Goal: Communication & Community: Share content

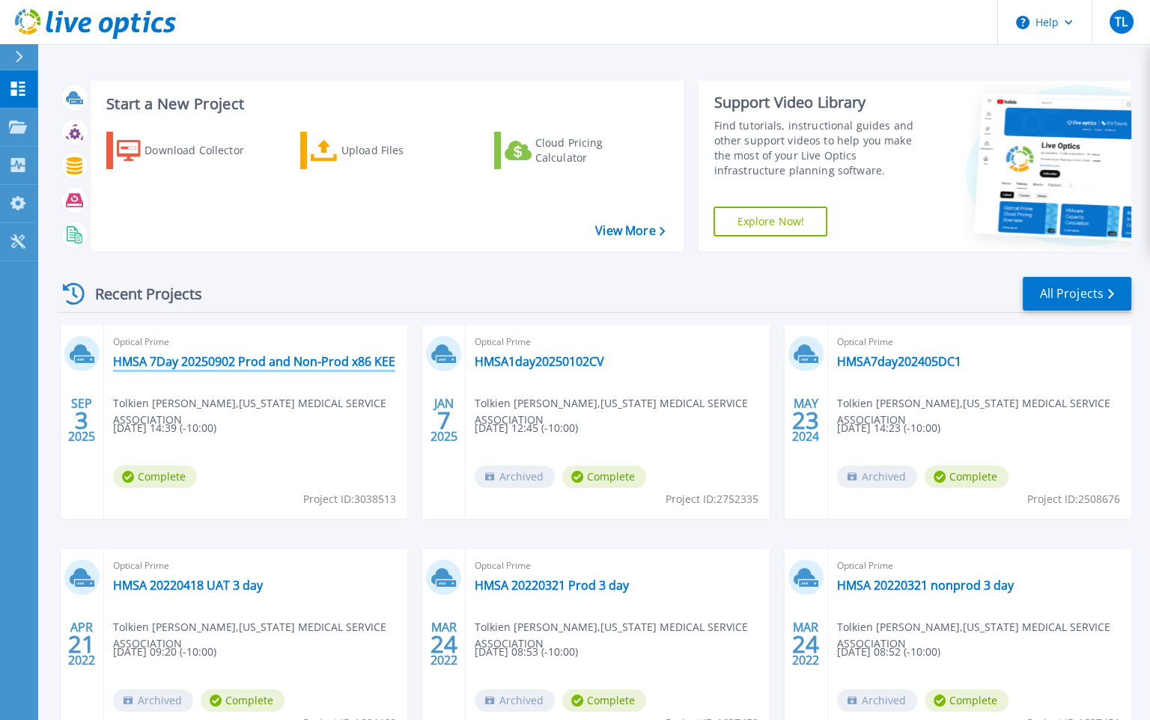
click at [321, 358] on link "HMSA 7Day 20250902 Prod and Non-Prod x86 KEE" at bounding box center [254, 361] width 282 height 15
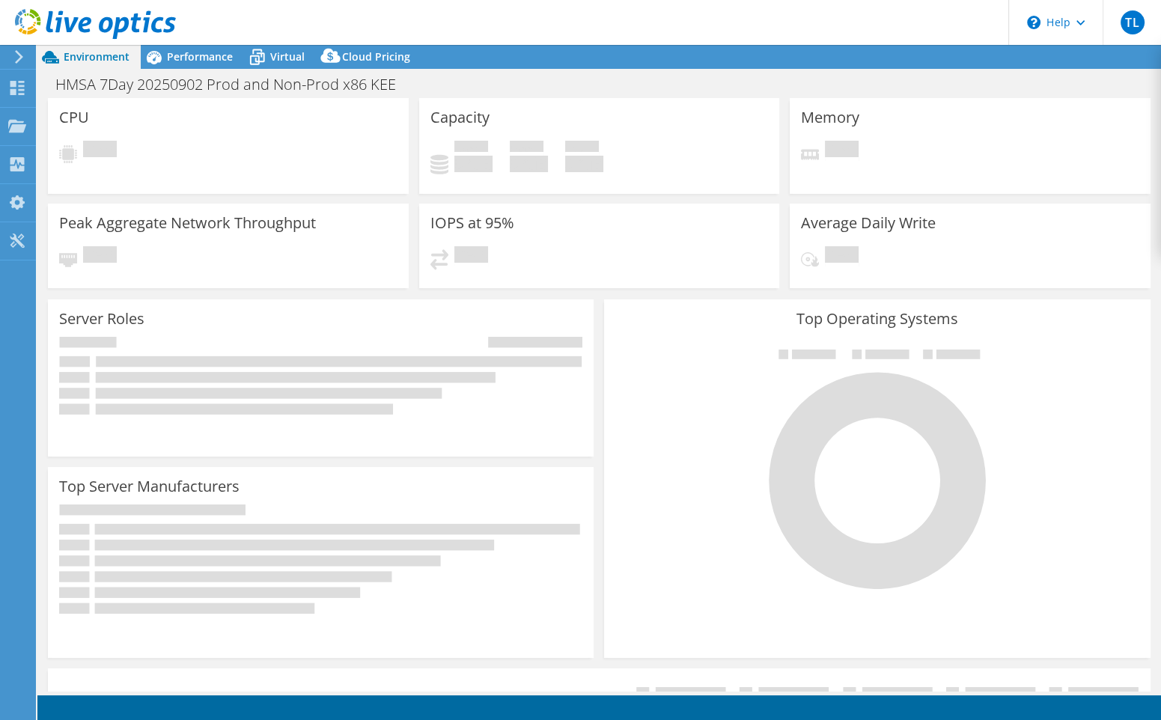
select select "USWest"
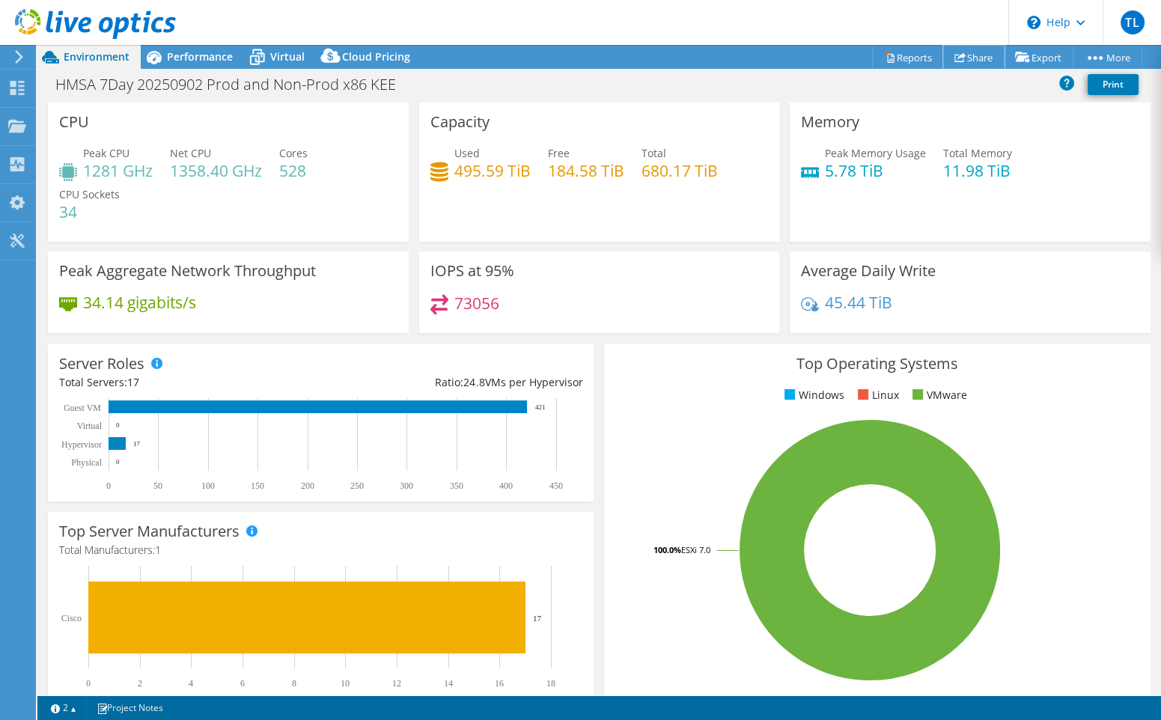
click at [965, 58] on link "Share" at bounding box center [974, 57] width 61 height 23
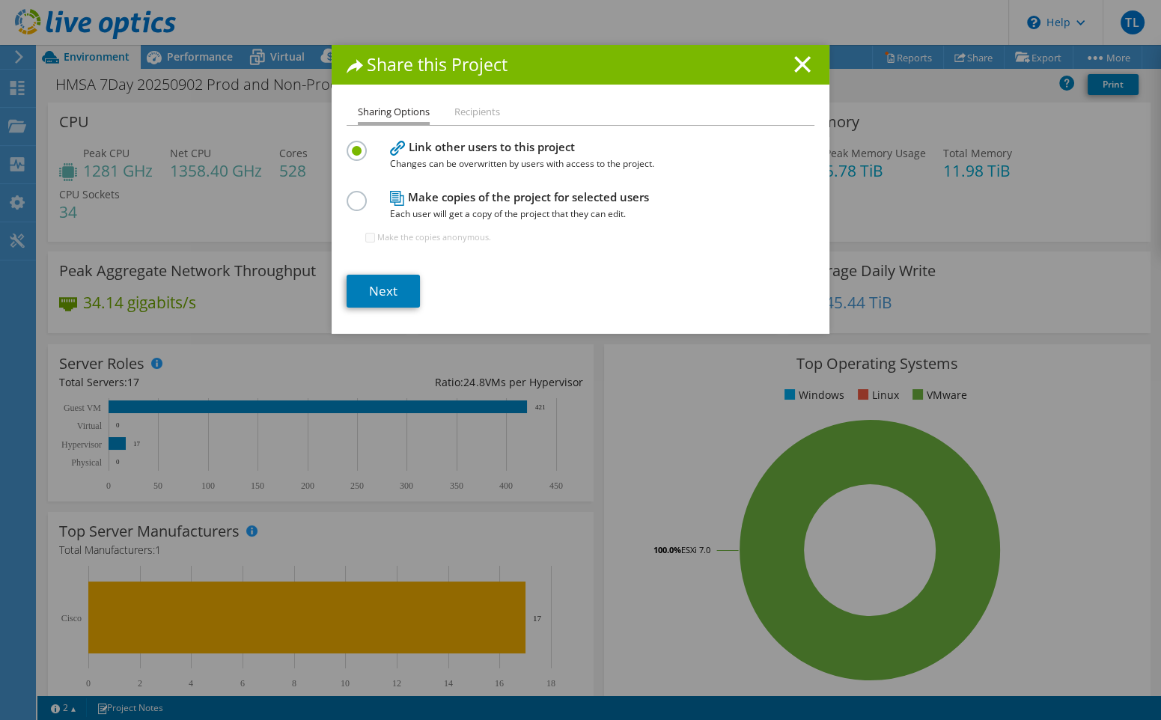
click at [604, 63] on h1 "Share this Project" at bounding box center [581, 64] width 468 height 17
click at [461, 112] on li "Recipients" at bounding box center [478, 112] width 46 height 19
click at [465, 112] on li "Recipients" at bounding box center [478, 112] width 46 height 19
click at [374, 288] on link "Next" at bounding box center [383, 291] width 73 height 33
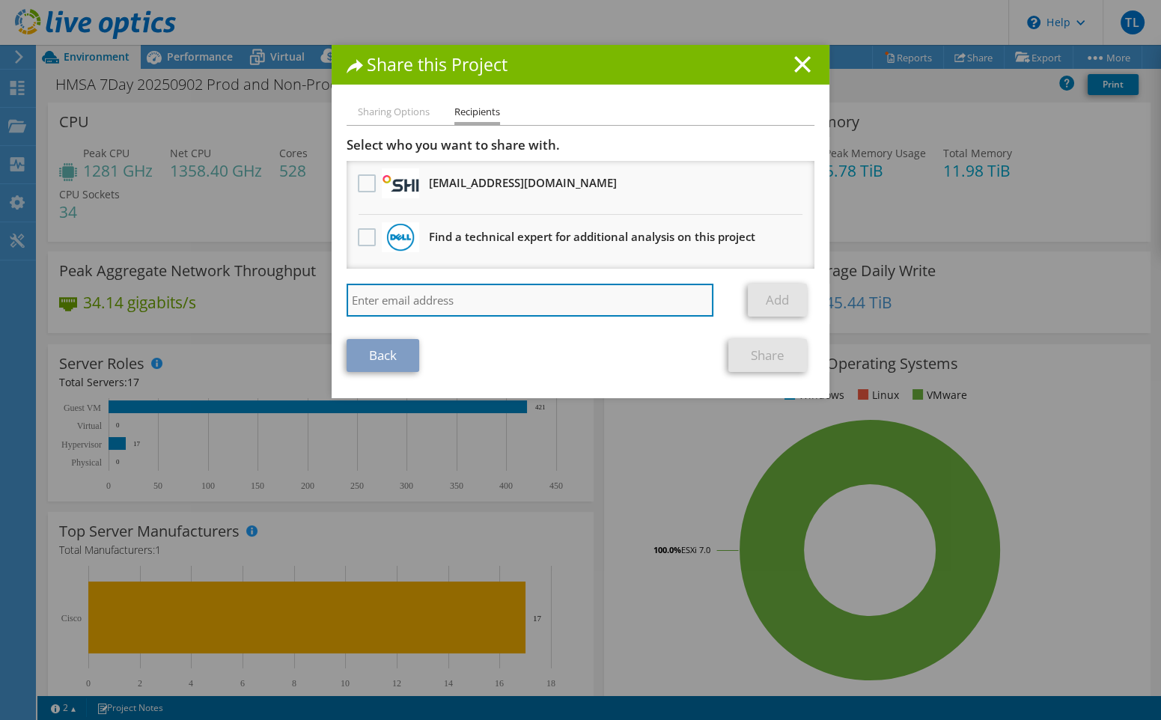
paste input "[PERSON_NAME][EMAIL_ADDRESS][DOMAIN_NAME]"
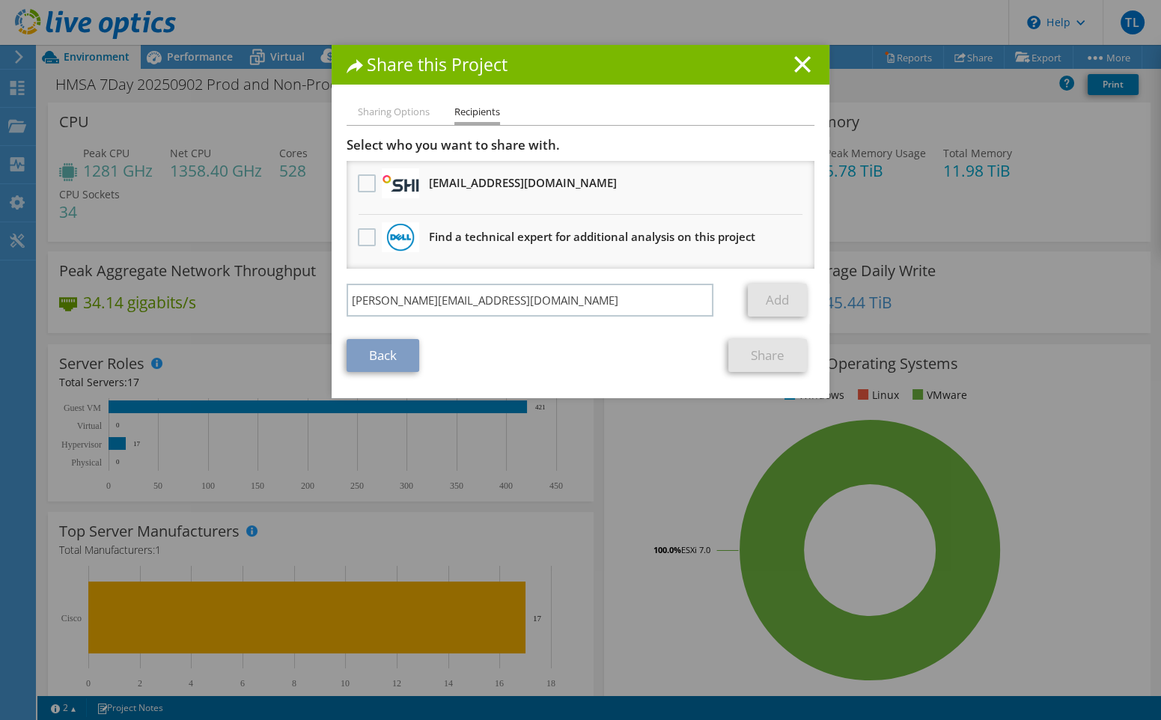
click at [629, 341] on div "Back Share" at bounding box center [581, 355] width 468 height 33
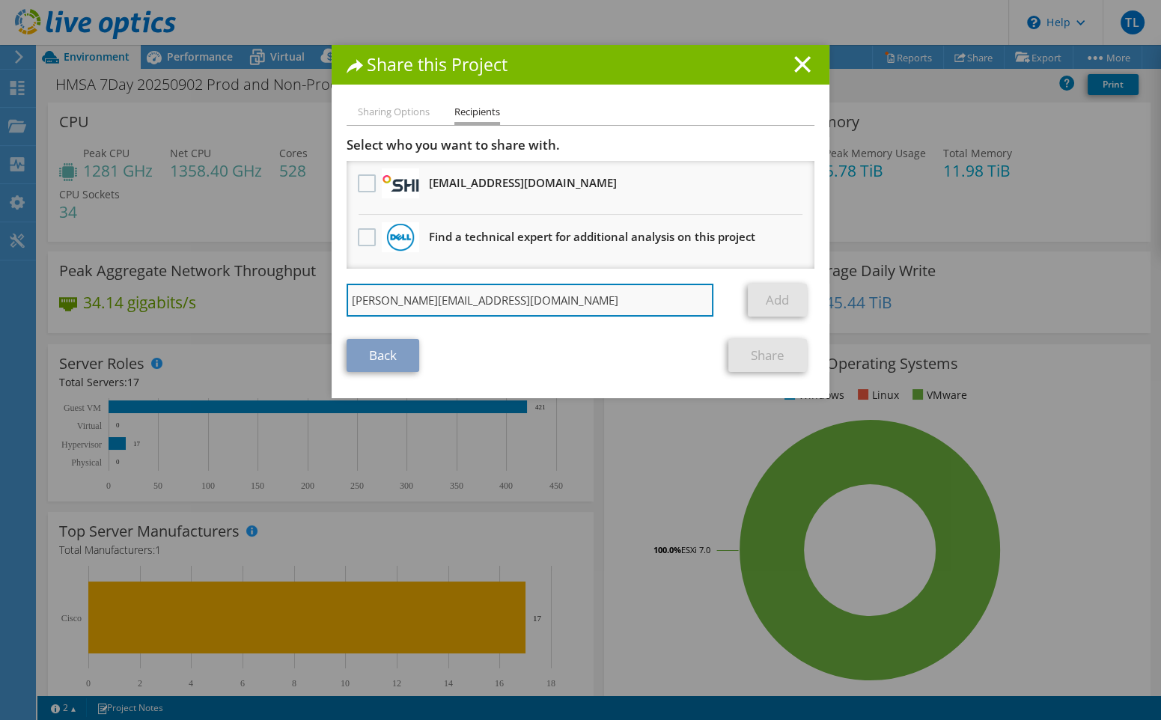
click at [581, 296] on input "[PERSON_NAME][EMAIL_ADDRESS][DOMAIN_NAME]" at bounding box center [530, 300] width 367 height 33
type input "[PERSON_NAME][EMAIL_ADDRESS][DOMAIN_NAME]"
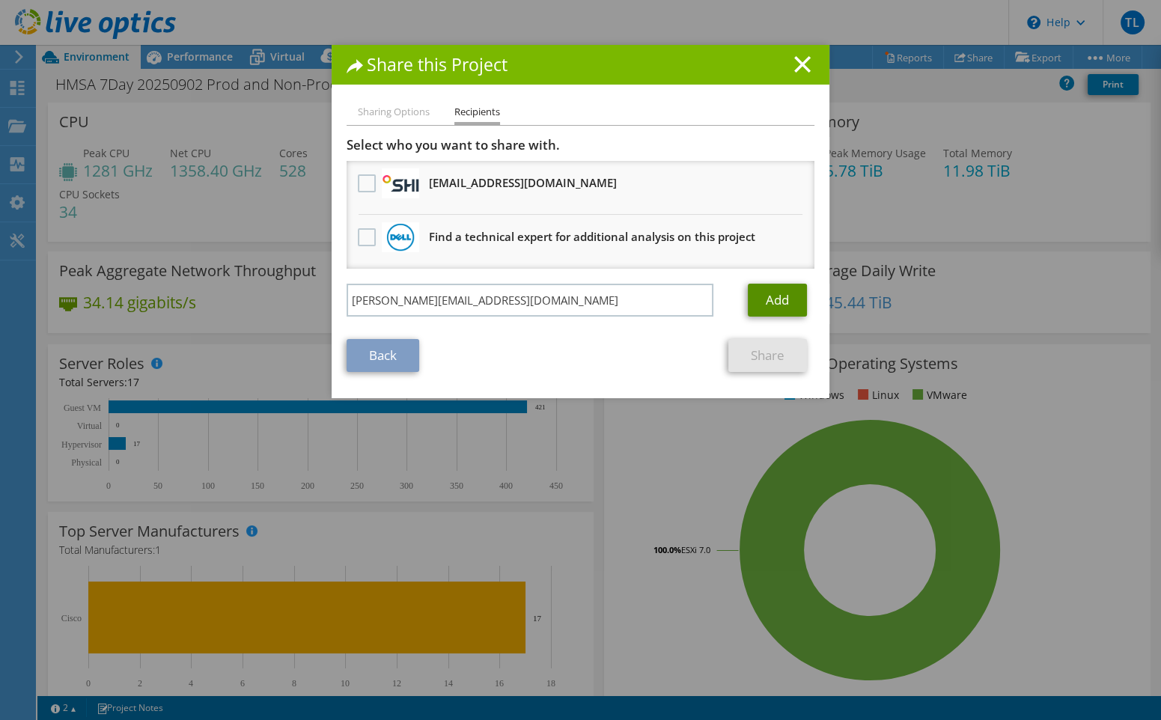
click at [761, 288] on link "Add" at bounding box center [777, 300] width 59 height 33
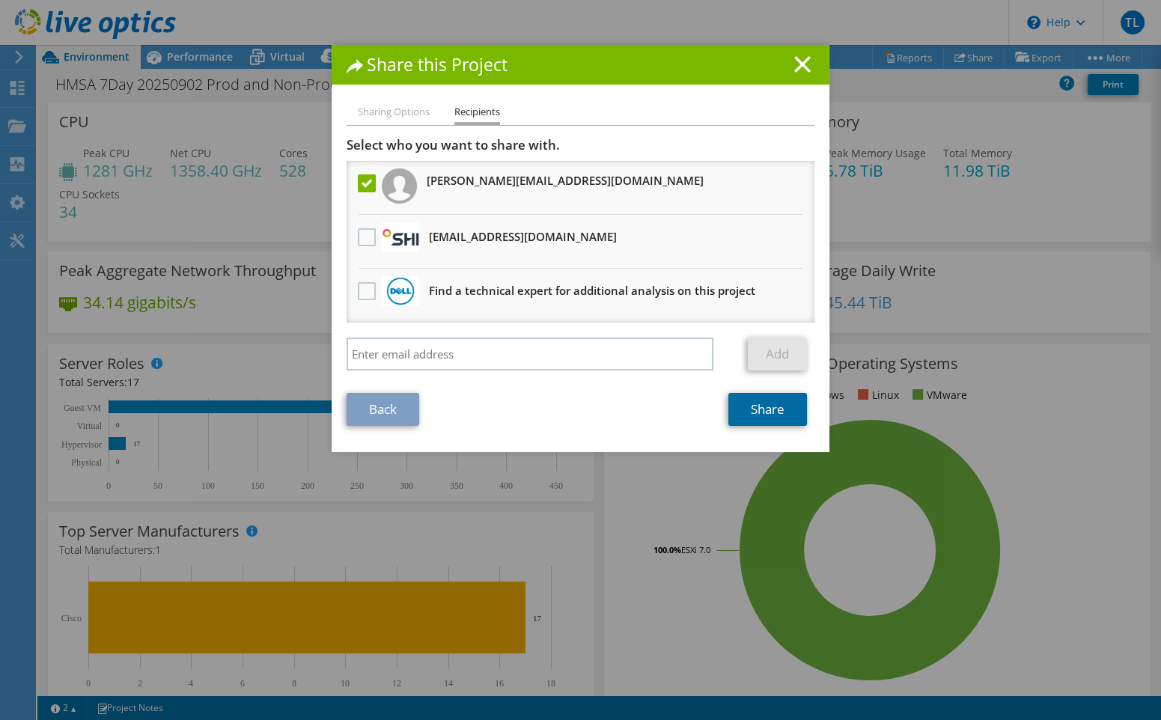
click at [752, 409] on link "Share" at bounding box center [768, 409] width 79 height 33
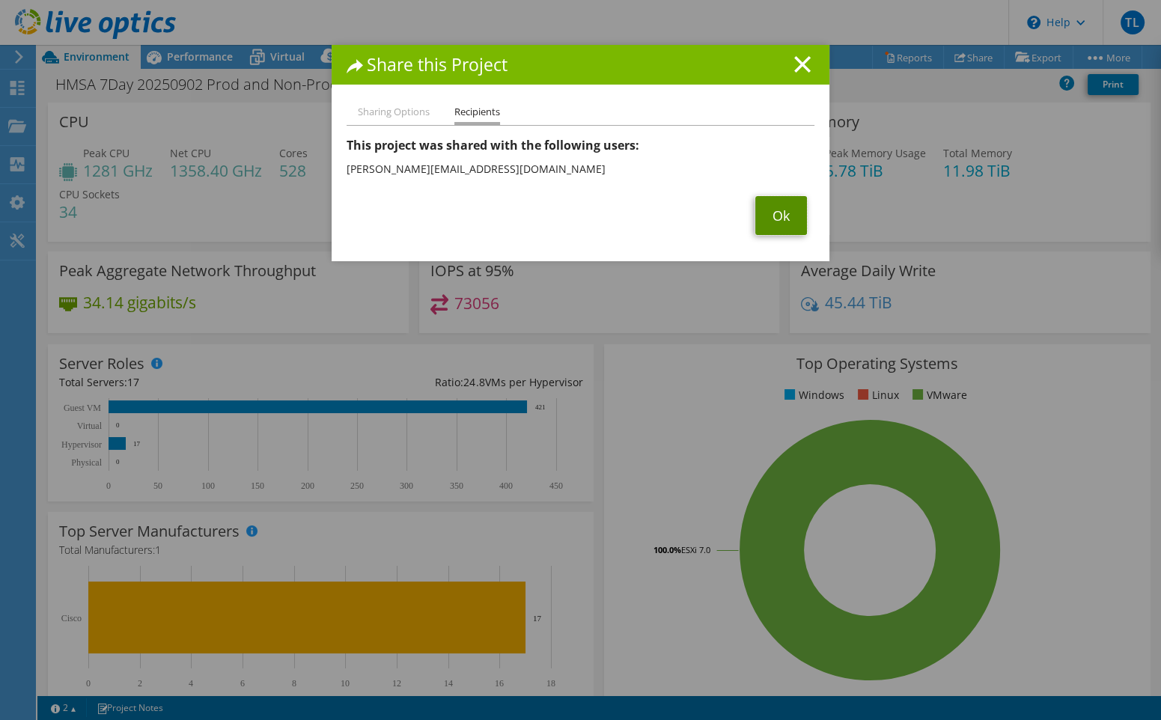
click at [765, 206] on link "Ok" at bounding box center [782, 215] width 52 height 39
